Goal: Task Accomplishment & Management: Manage account settings

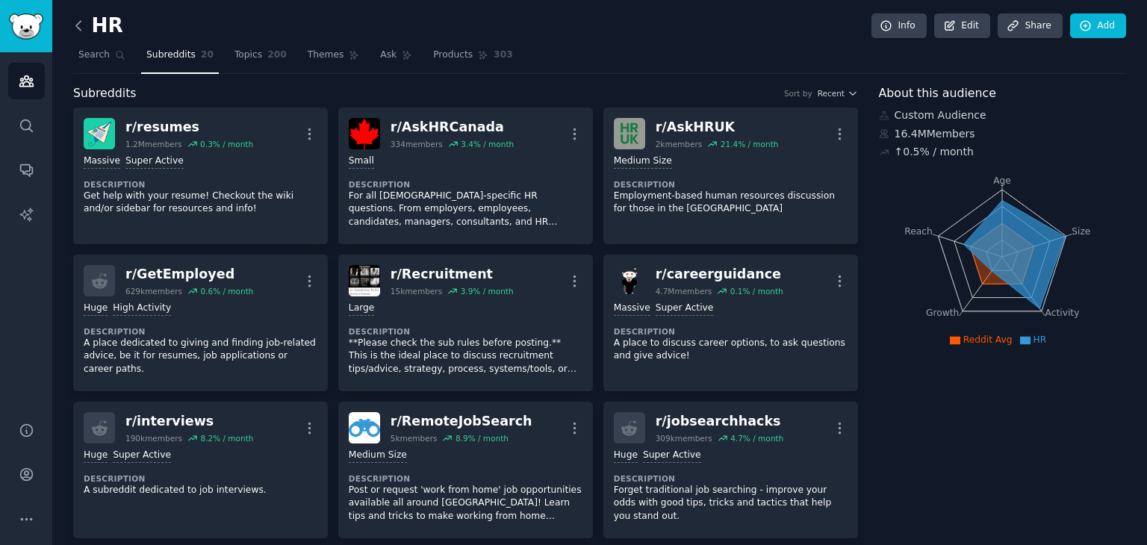
click at [81, 28] on icon at bounding box center [79, 26] width 16 height 16
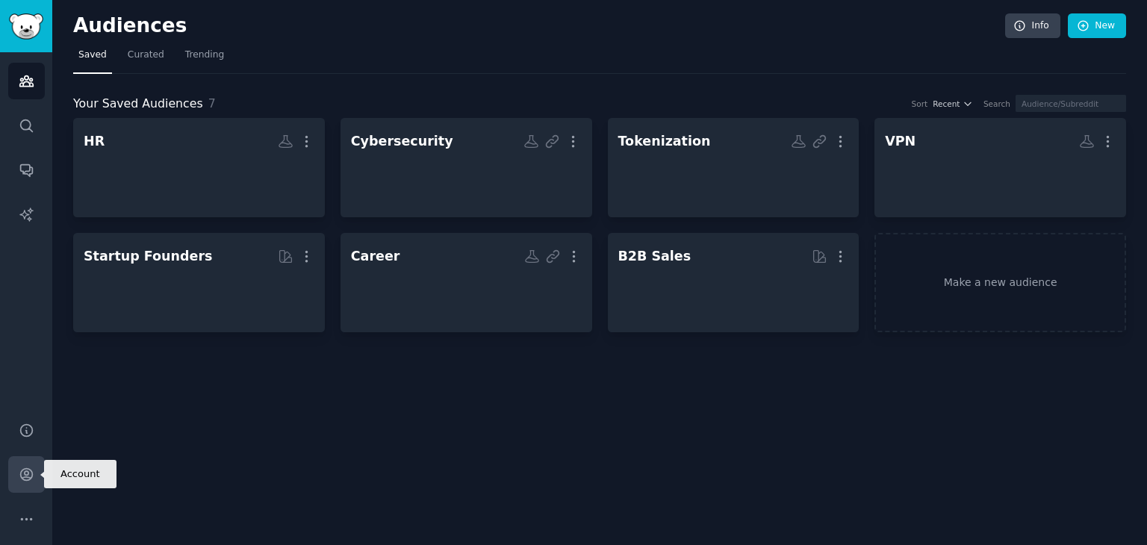
click at [27, 465] on link "Account" at bounding box center [26, 474] width 37 height 37
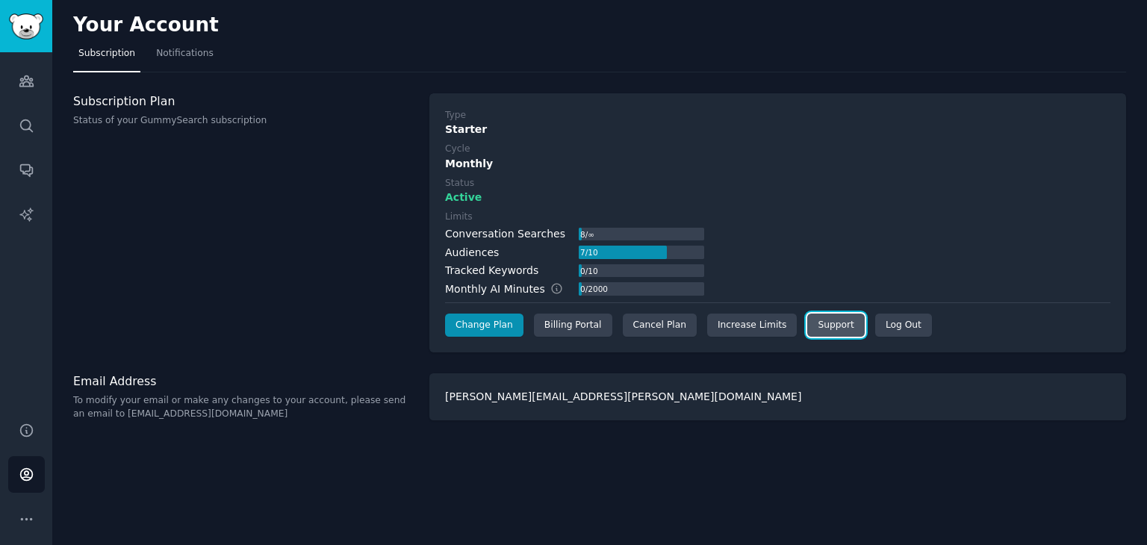
click at [811, 322] on link "Support" at bounding box center [835, 326] width 57 height 24
click at [517, 487] on div "Your Account Subscription Notifications Subscription Plan Status of your GummyS…" at bounding box center [599, 272] width 1094 height 545
click at [31, 511] on icon "Sidebar" at bounding box center [27, 519] width 16 height 16
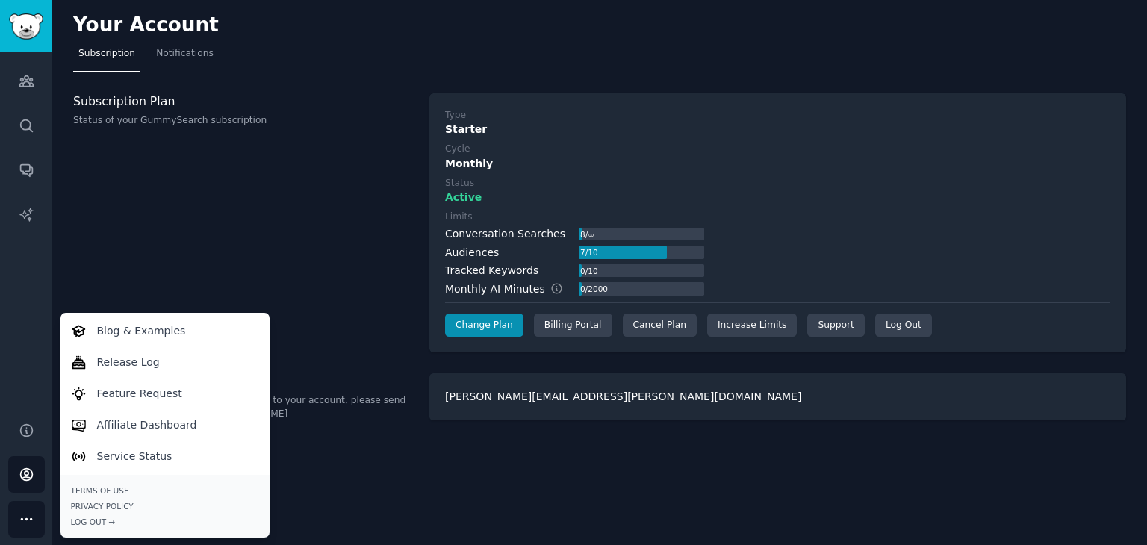
click at [31, 255] on div "Audiences Search Conversations AI Reports" at bounding box center [26, 228] width 52 height 352
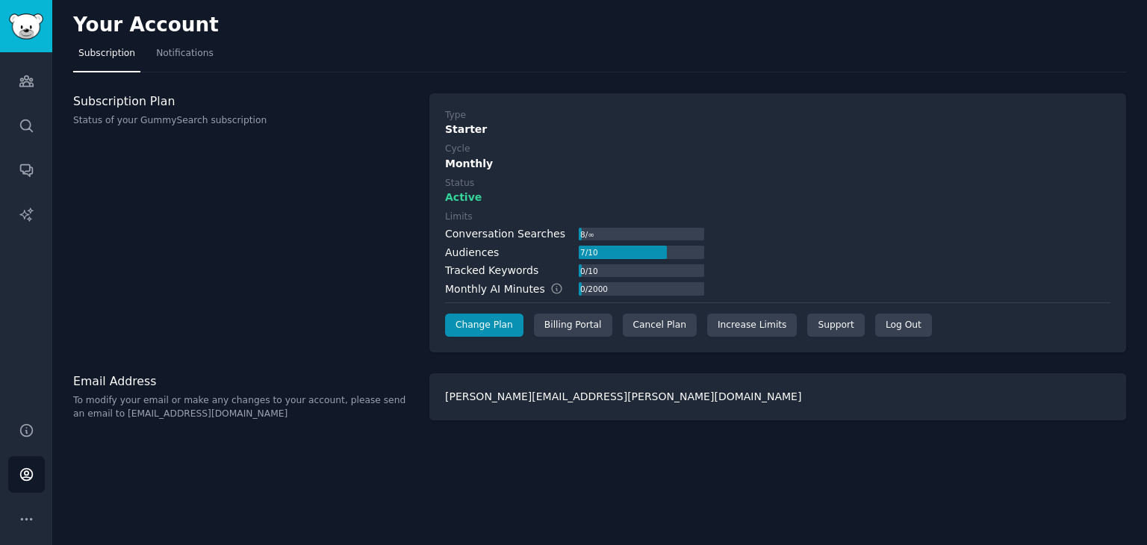
click at [238, 404] on p "To modify your email or make any changes to your account, please send an email …" at bounding box center [243, 407] width 340 height 26
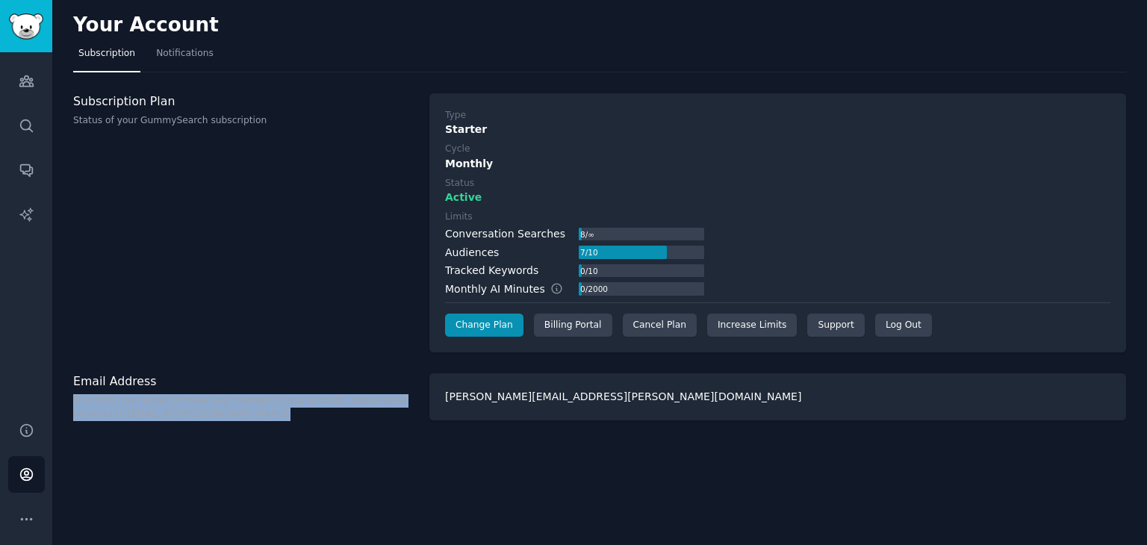
click at [238, 404] on p "To modify your email or make any changes to your account, please send an email …" at bounding box center [243, 407] width 340 height 26
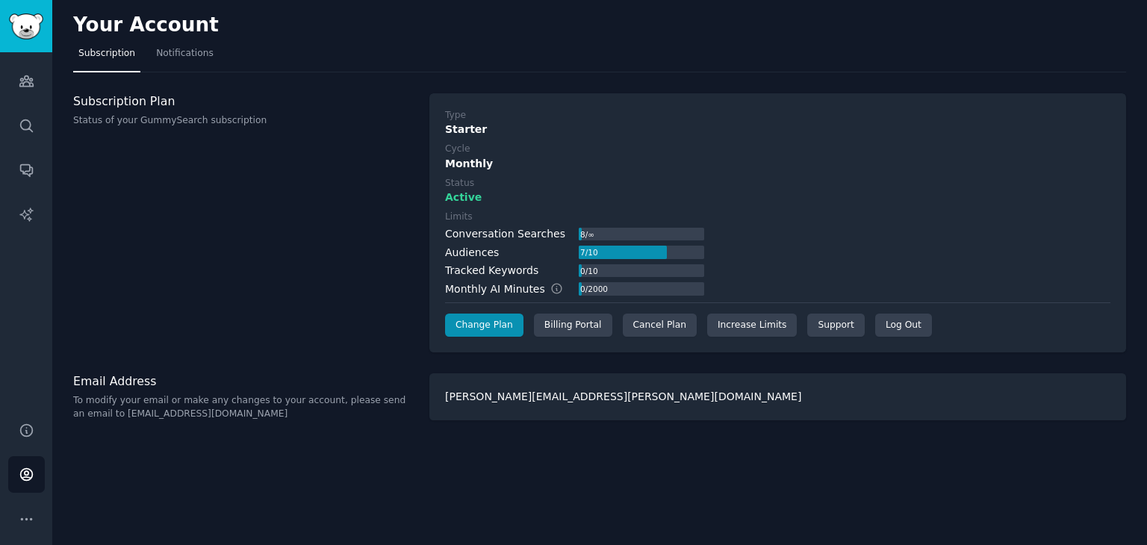
click at [488, 388] on div "[PERSON_NAME][EMAIL_ADDRESS][PERSON_NAME][DOMAIN_NAME]" at bounding box center [777, 396] width 696 height 47
click at [807, 316] on link "Support" at bounding box center [835, 326] width 57 height 24
click at [807, 329] on link "Support" at bounding box center [835, 326] width 57 height 24
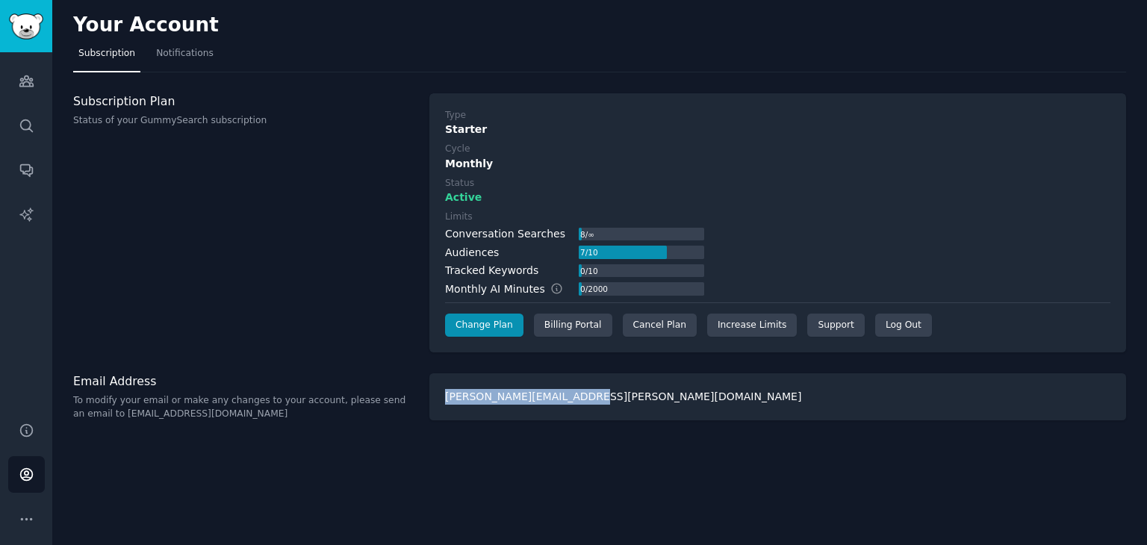
click at [775, 422] on div "Your Account Subscription Notifications Subscription Plan Status of your GummyS…" at bounding box center [599, 272] width 1094 height 545
click at [752, 382] on div "[PERSON_NAME][EMAIL_ADDRESS][PERSON_NAME][DOMAIN_NAME]" at bounding box center [777, 396] width 696 height 47
click at [808, 329] on link "Support" at bounding box center [835, 326] width 57 height 24
click at [782, 163] on div "Monthly" at bounding box center [777, 164] width 665 height 16
click at [809, 322] on link "Support" at bounding box center [835, 326] width 57 height 24
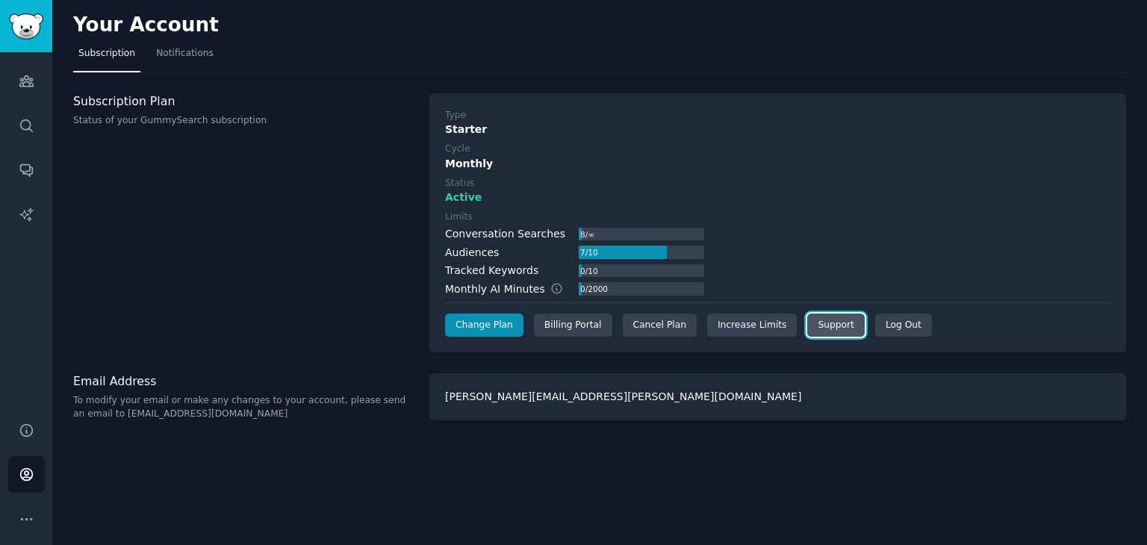
click at [813, 319] on link "Support" at bounding box center [835, 326] width 57 height 24
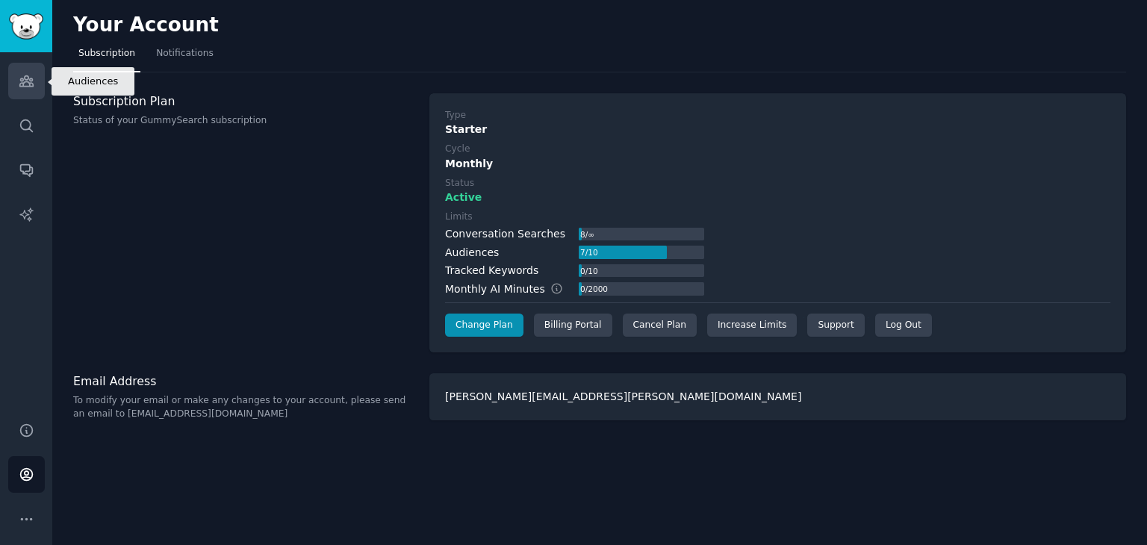
click at [21, 90] on link "Audiences" at bounding box center [26, 81] width 37 height 37
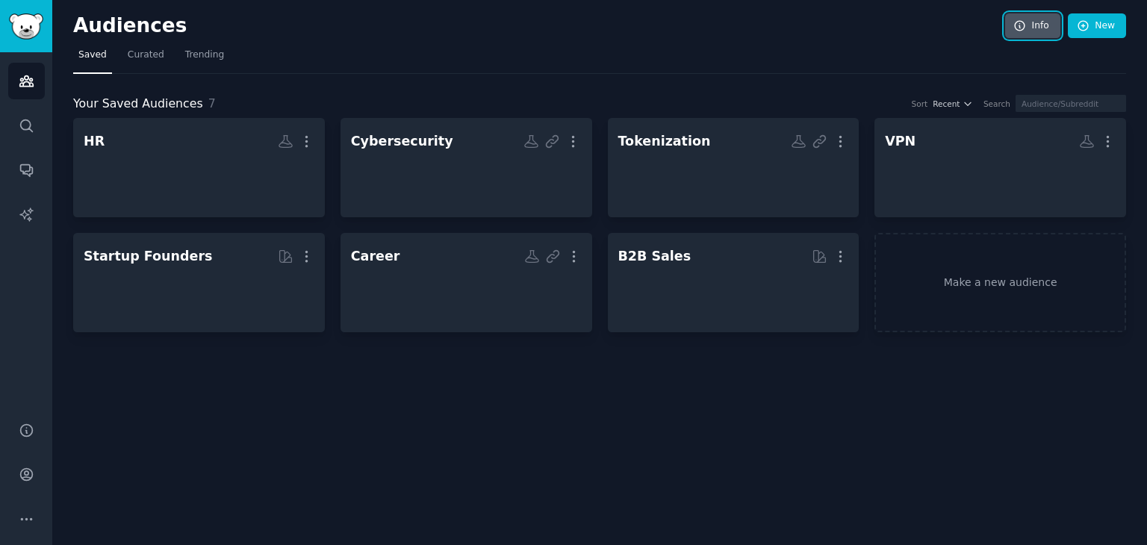
click at [1020, 32] on link "Info" at bounding box center [1032, 25] width 55 height 25
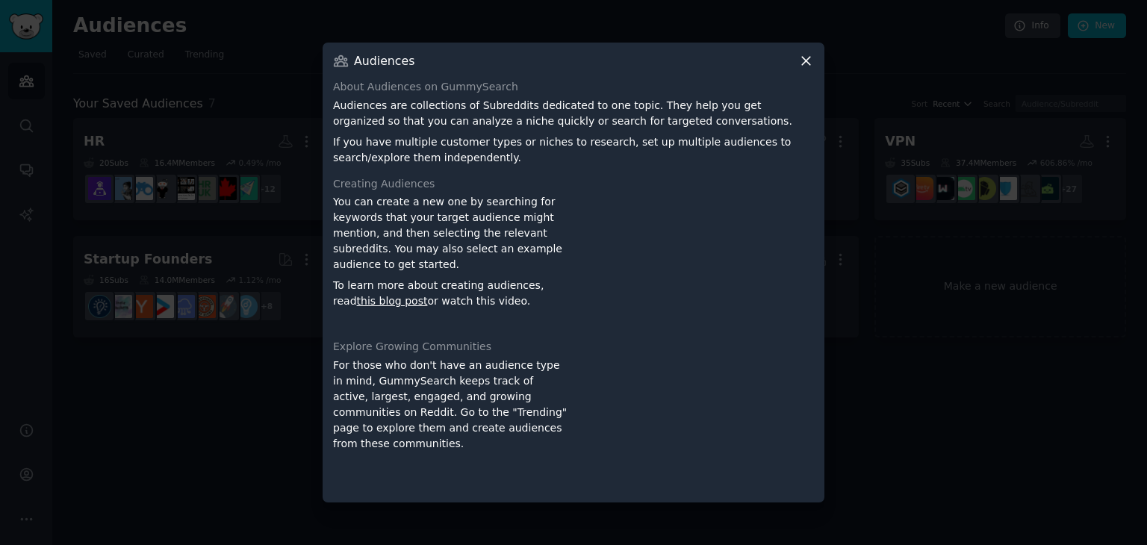
click at [812, 57] on icon at bounding box center [806, 61] width 16 height 16
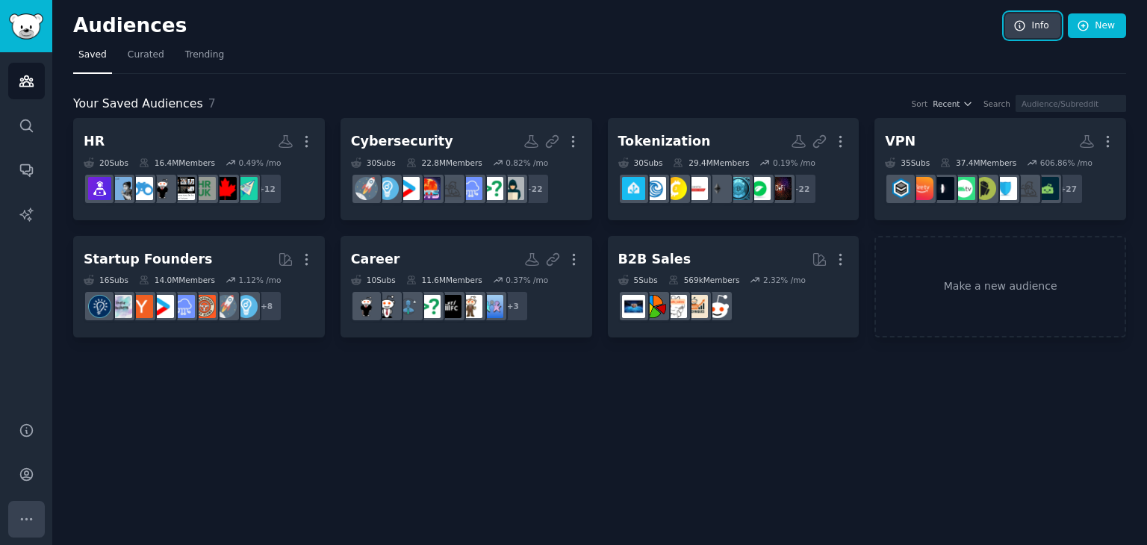
click at [21, 511] on icon "Sidebar" at bounding box center [27, 519] width 16 height 16
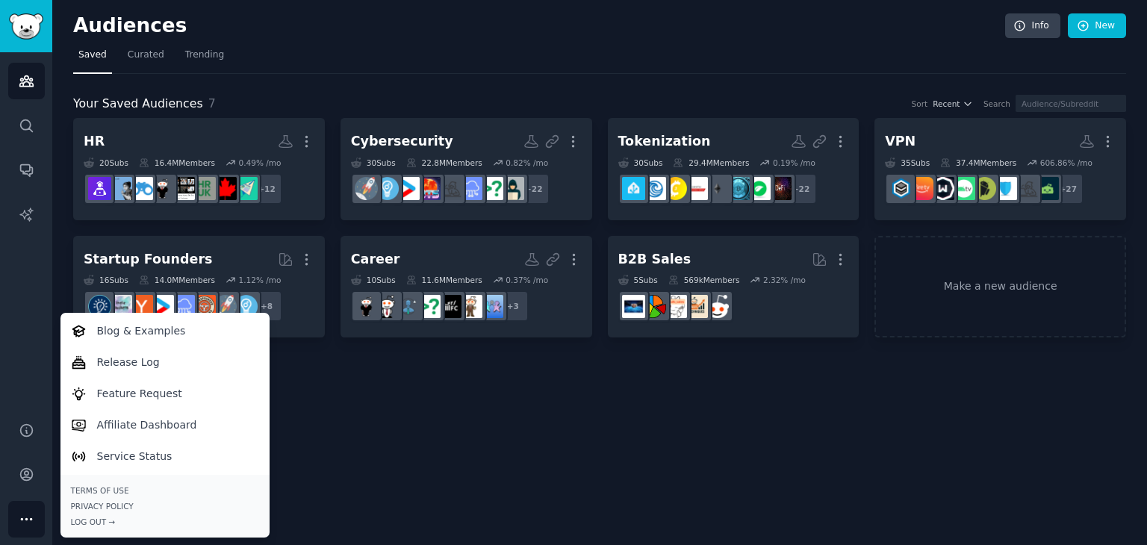
click at [40, 368] on div "Audiences Search Conversations AI Reports" at bounding box center [26, 228] width 52 height 352
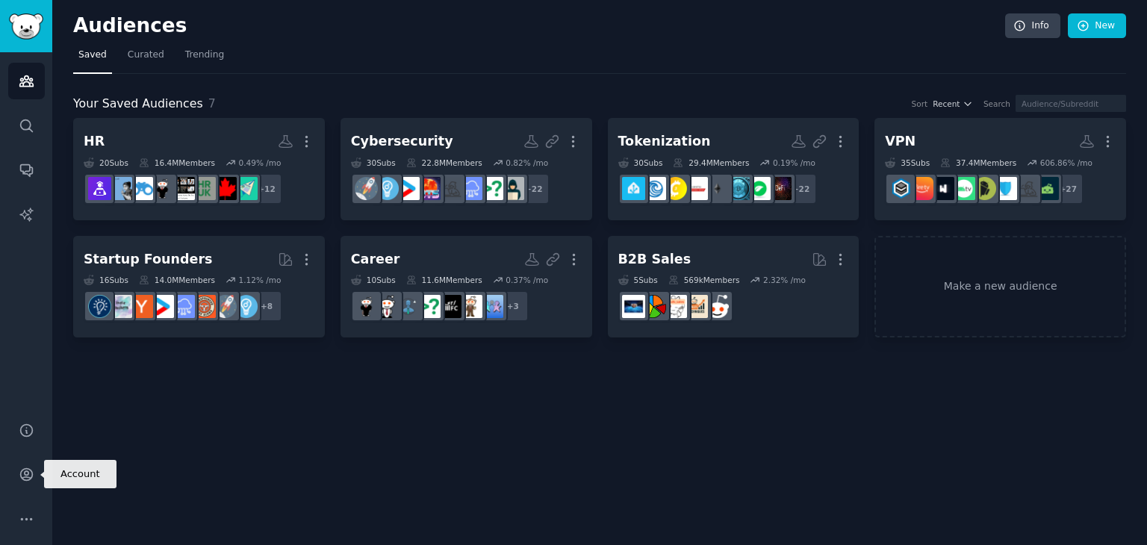
click at [43, 493] on div "Help Account More" at bounding box center [26, 474] width 52 height 141
click at [37, 418] on link "Help" at bounding box center [26, 430] width 37 height 37
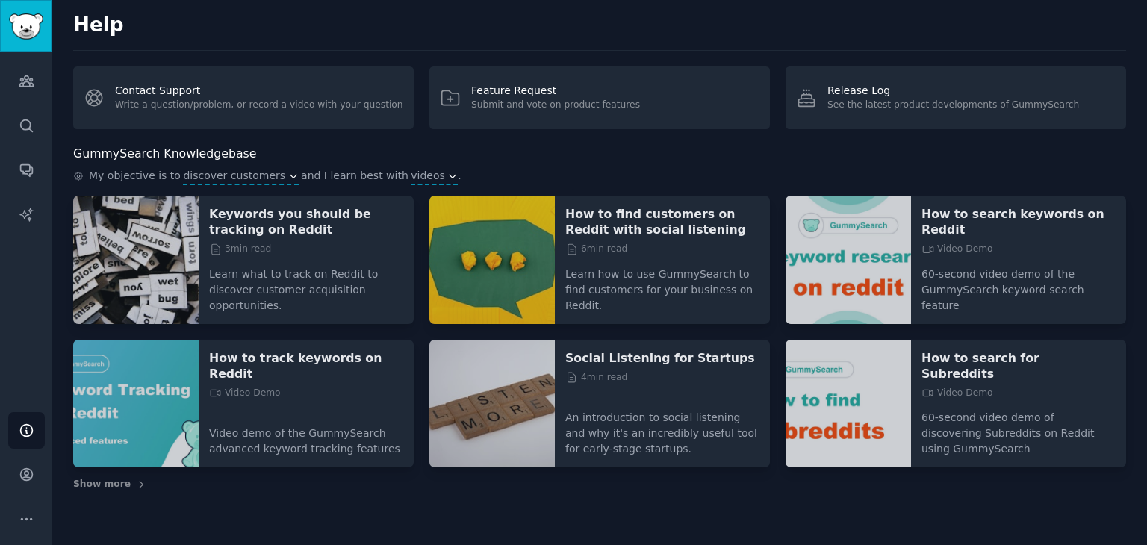
click at [37, 30] on img "Sidebar" at bounding box center [26, 26] width 34 height 26
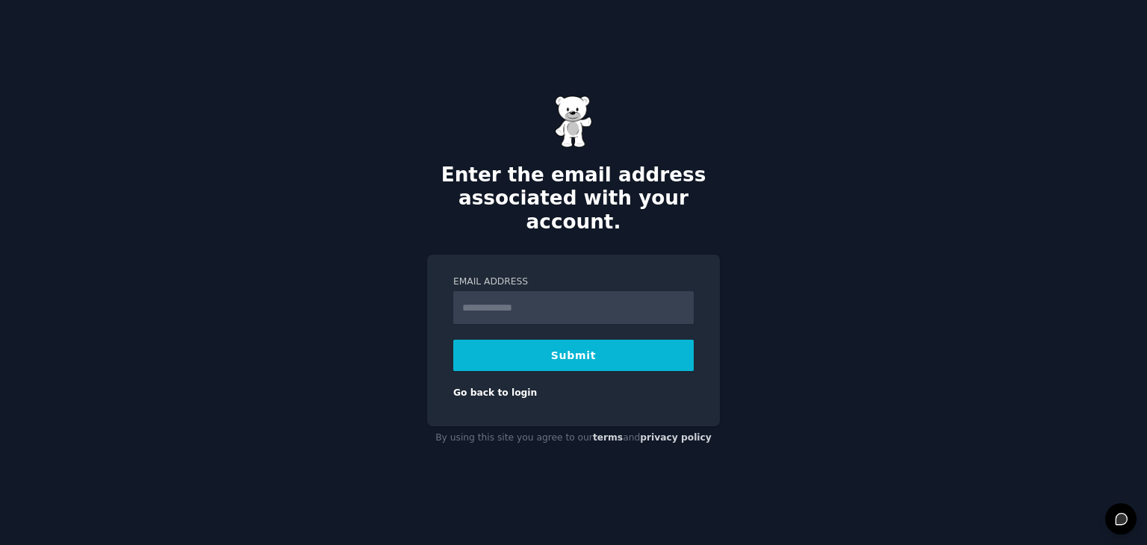
type input "**********"
click at [589, 340] on button "Submit" at bounding box center [573, 355] width 240 height 31
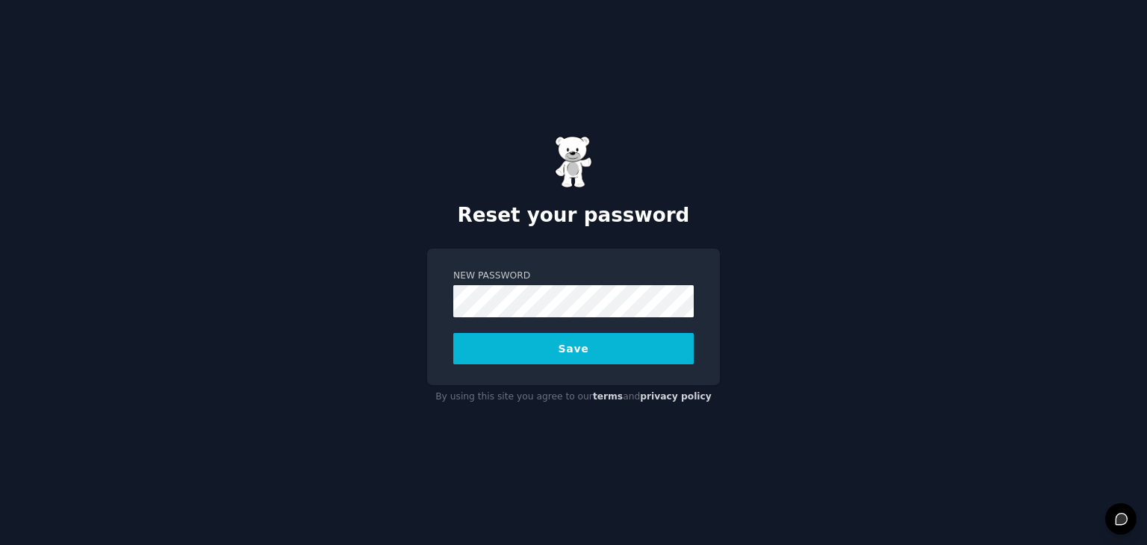
click at [453, 333] on button "Save" at bounding box center [573, 348] width 240 height 31
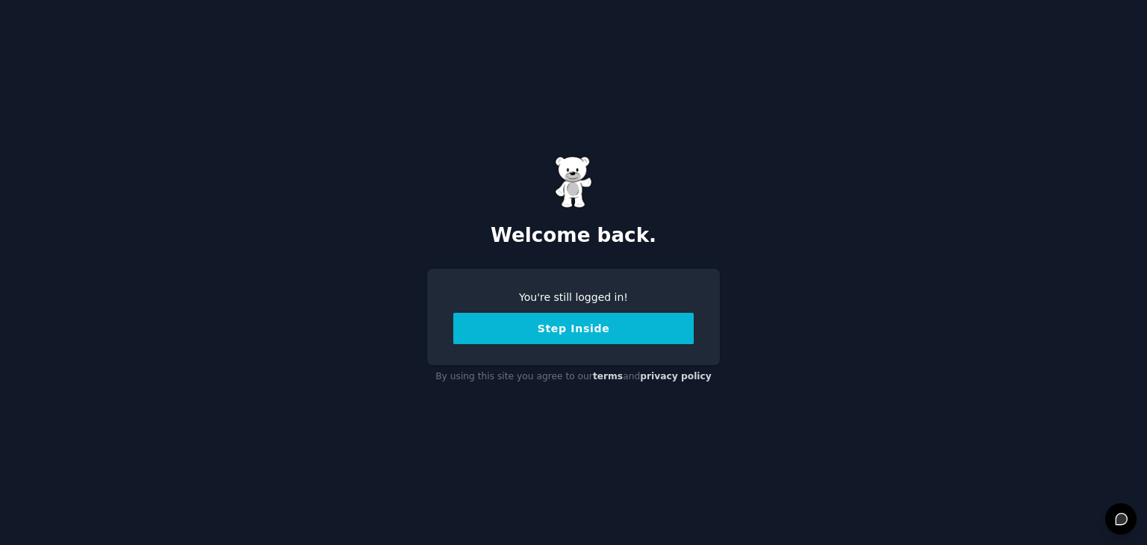
click at [635, 337] on button "Step Inside" at bounding box center [573, 328] width 240 height 31
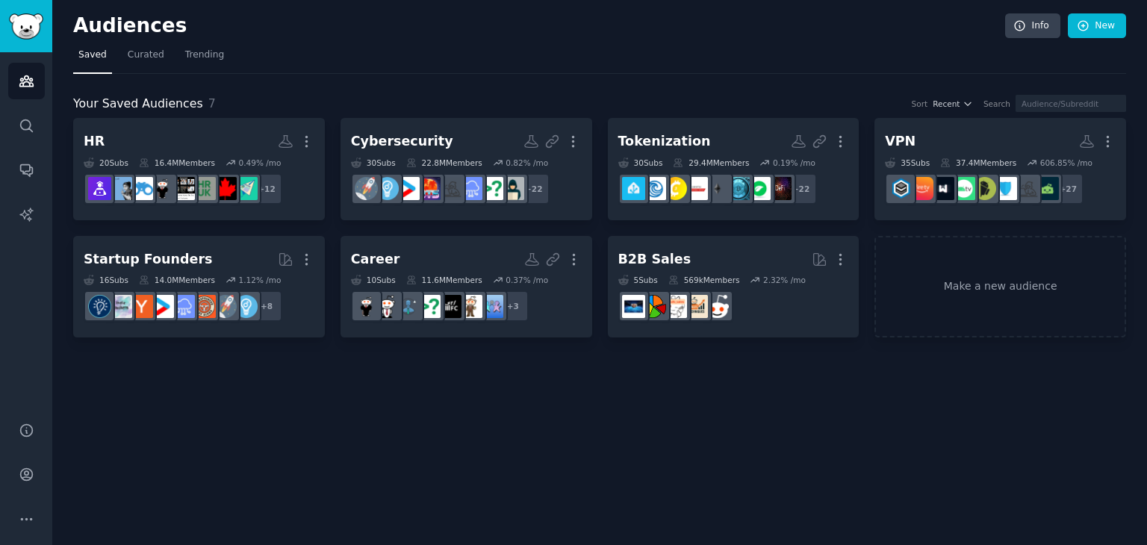
click at [583, 445] on div "Audiences Info New Saved Curated Trending Your Saved Audiences 7 Sort Recent Se…" at bounding box center [599, 272] width 1094 height 545
